Goal: Information Seeking & Learning: Learn about a topic

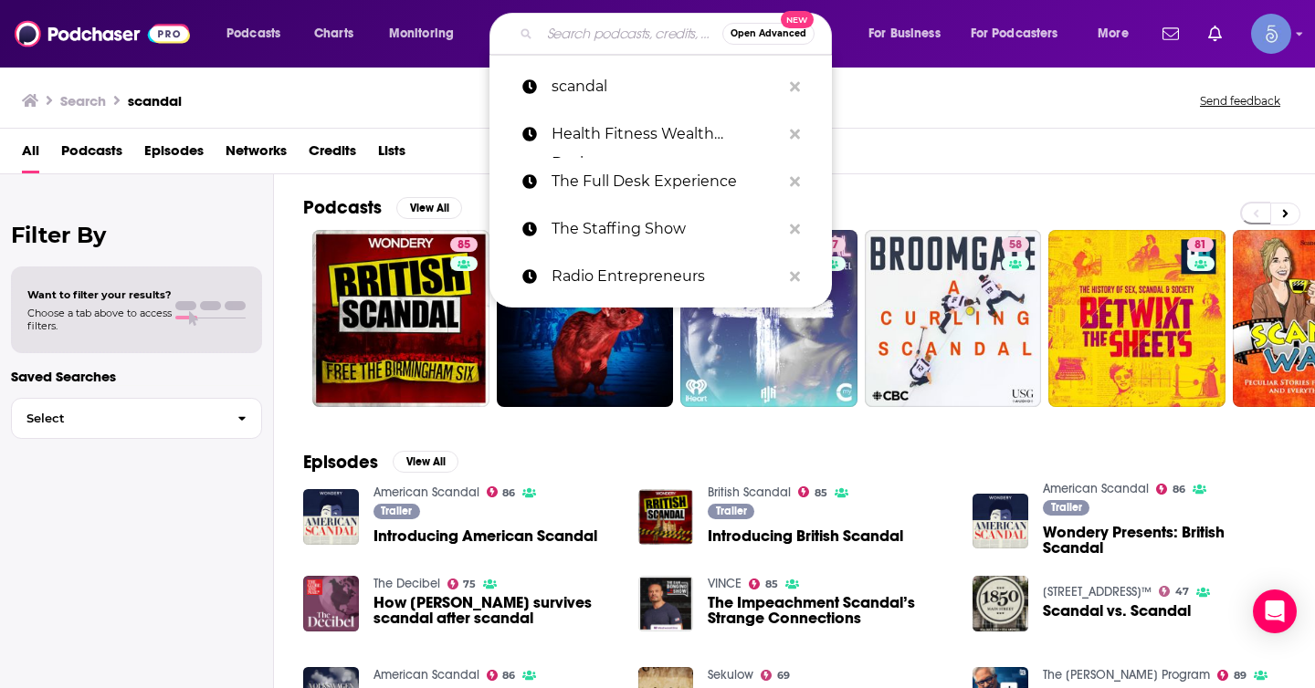
paste input "The Life Shift Podcast"
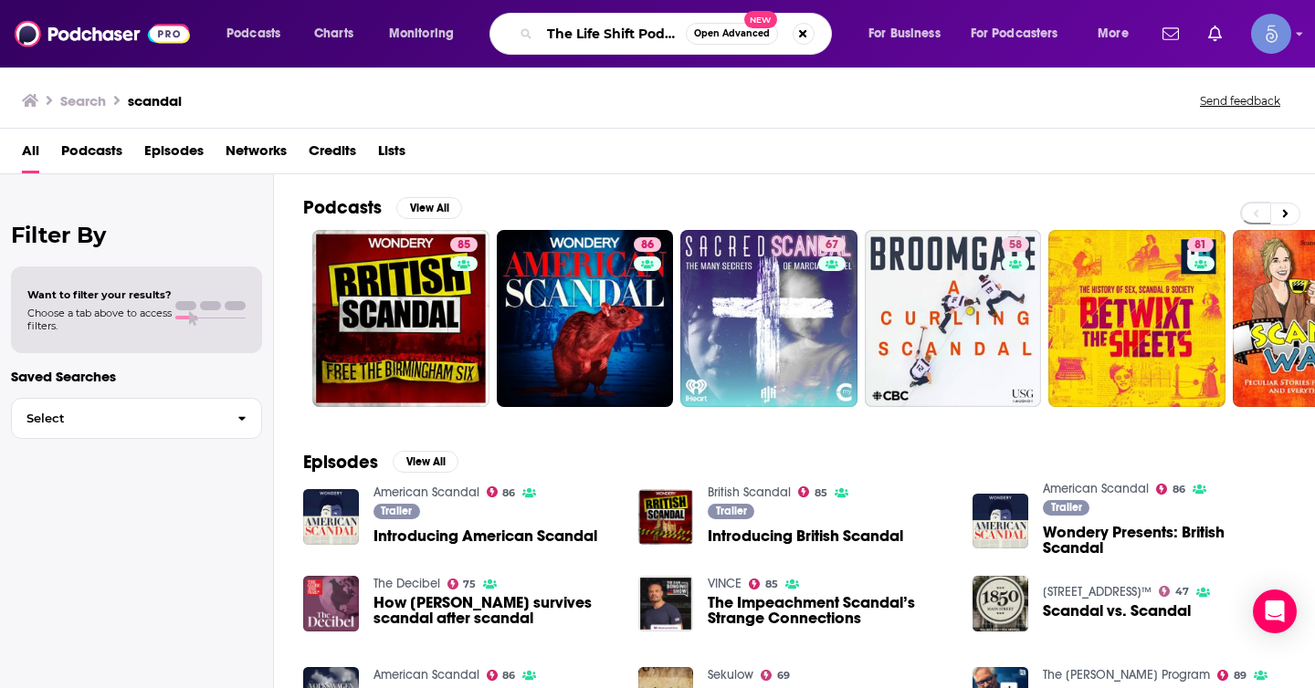
scroll to position [0, 16]
type input "The Life Shift Podcast"
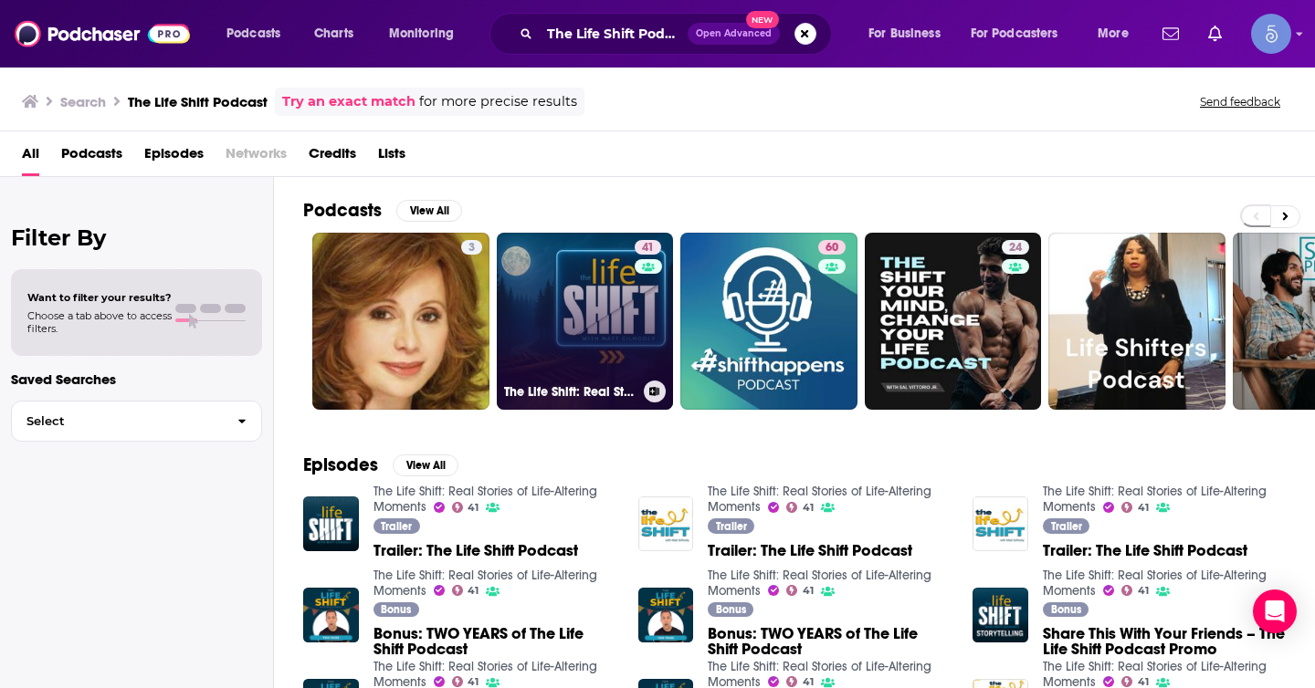
click at [562, 334] on link "41 The Life Shift: Real Stories of Life-Altering Moments" at bounding box center [585, 321] width 177 height 177
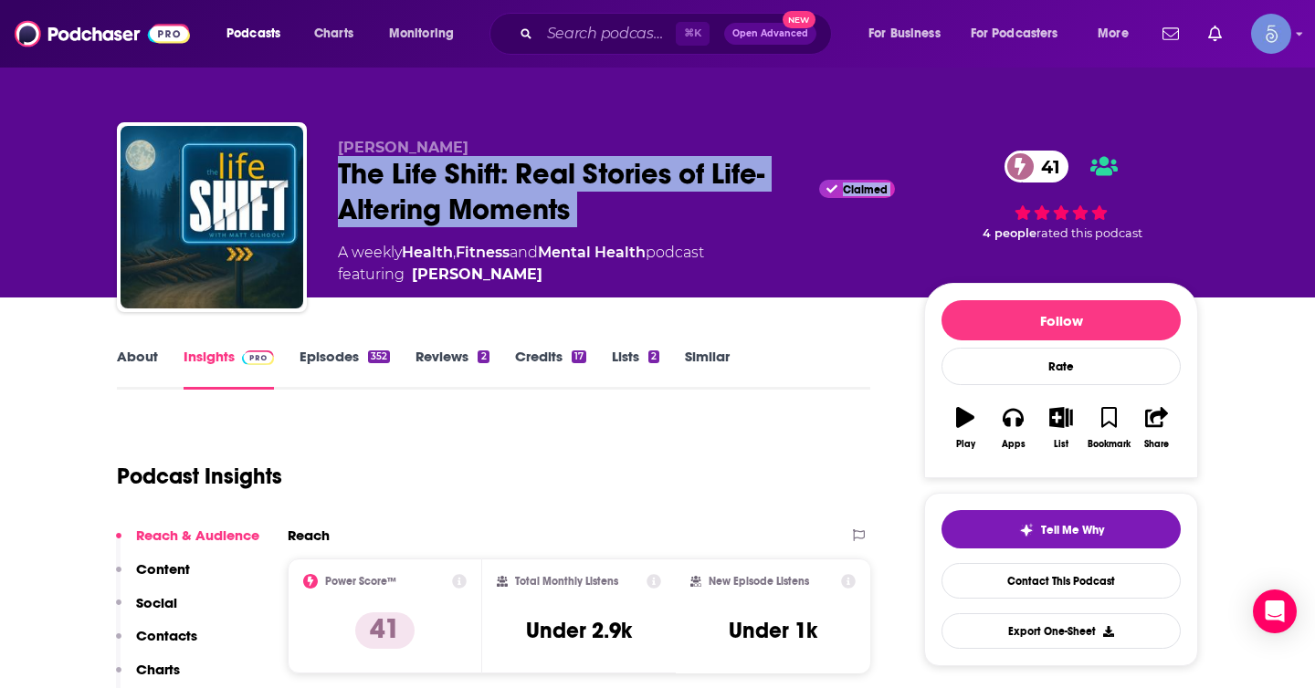
drag, startPoint x: 623, startPoint y: 236, endPoint x: 341, endPoint y: 172, distance: 289.3
click at [341, 172] on div "[PERSON_NAME] The Life Shift: Real Stories of Life-Altering Moments Claimed 41 …" at bounding box center [616, 212] width 557 height 147
copy div "The Life Shift: Real Stories of Life-Altering Moments Claimed 41"
